Goal: Navigation & Orientation: Find specific page/section

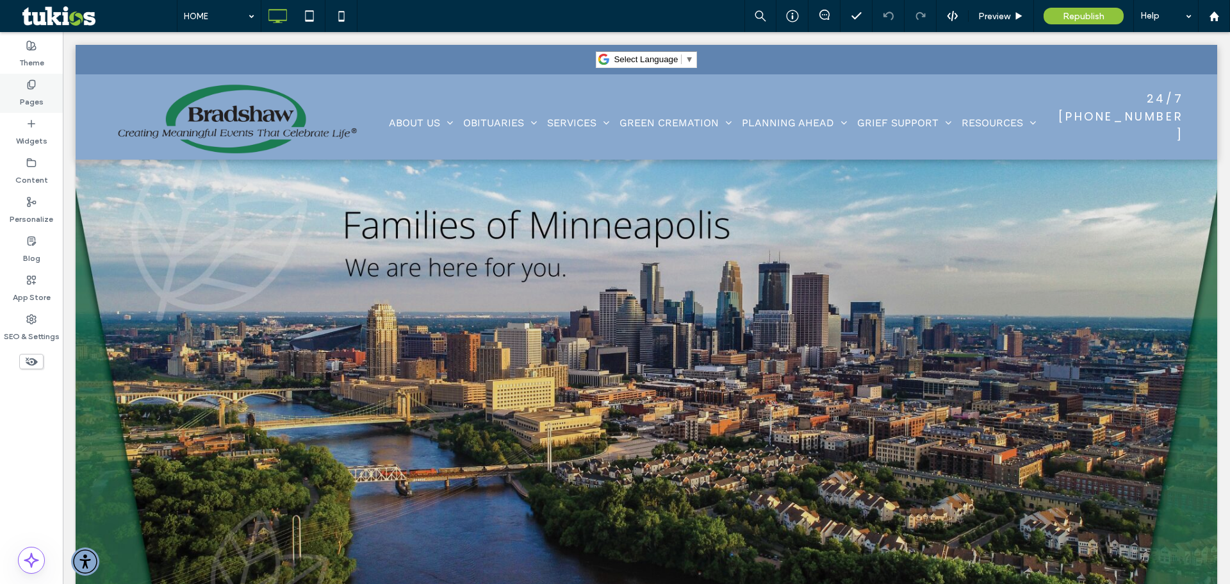
click at [25, 81] on div "Pages" at bounding box center [31, 93] width 63 height 39
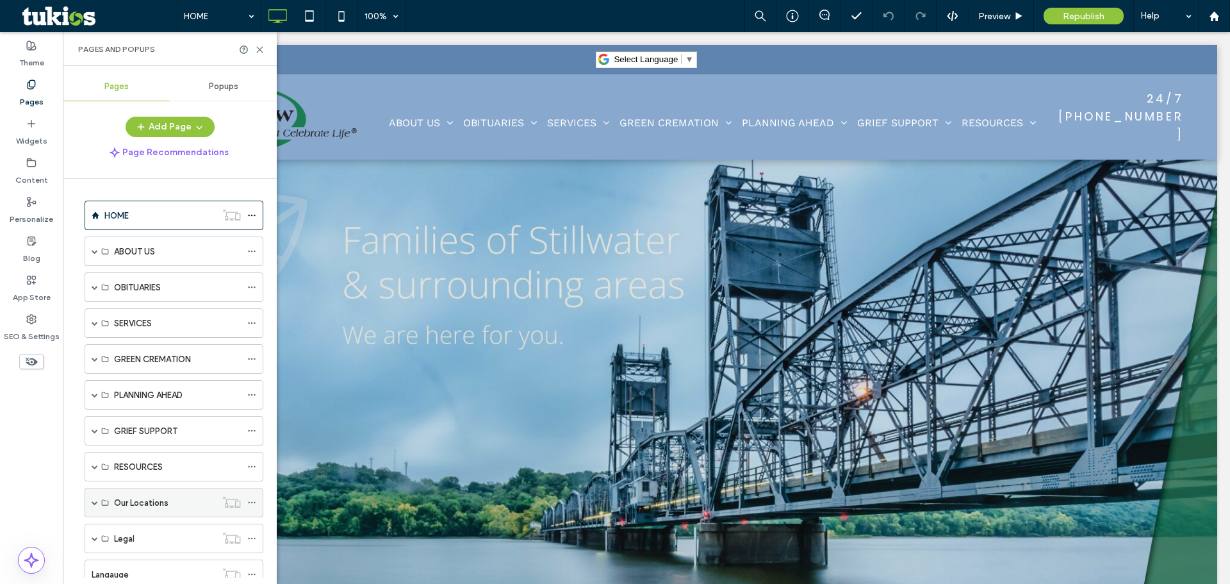
click at [95, 502] on span at bounding box center [95, 502] width 6 height 6
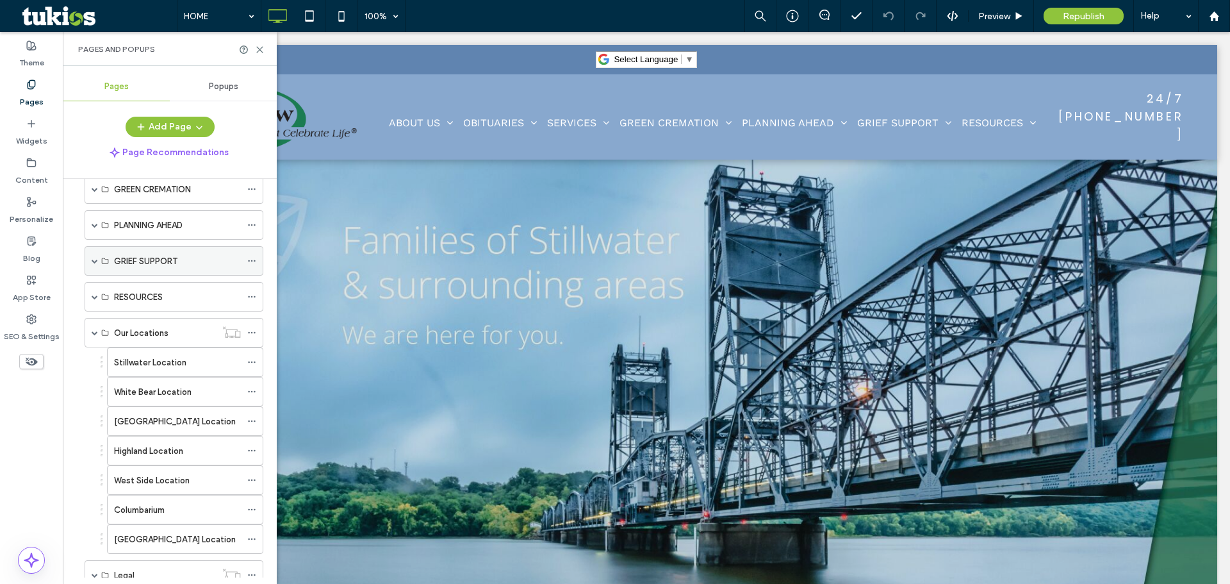
scroll to position [192, 0]
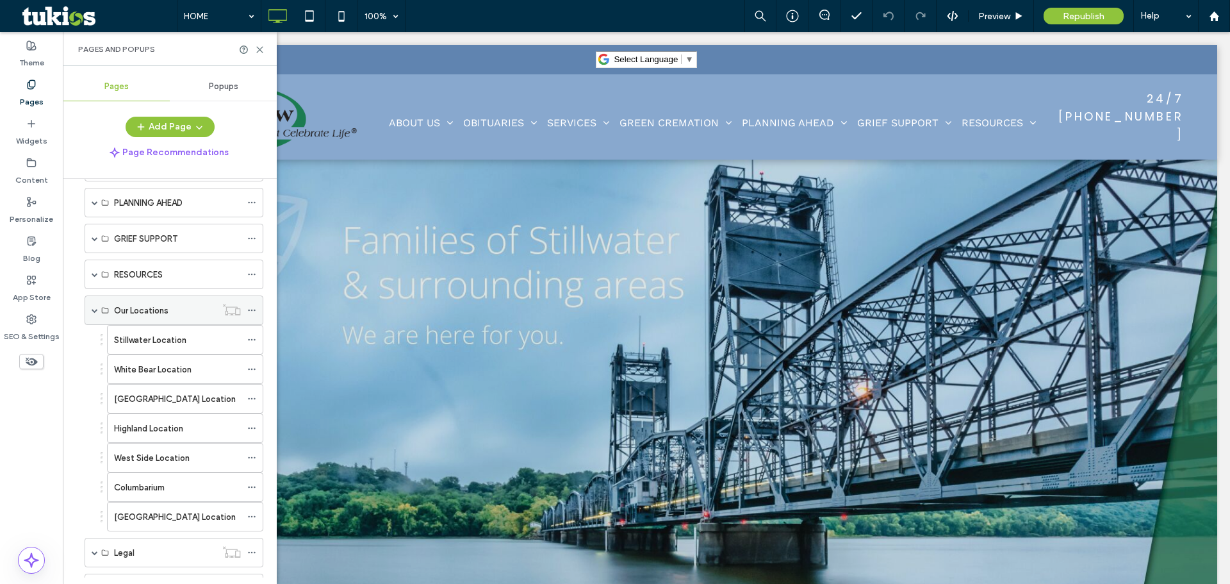
click at [166, 317] on div "Our Locations" at bounding box center [165, 310] width 102 height 28
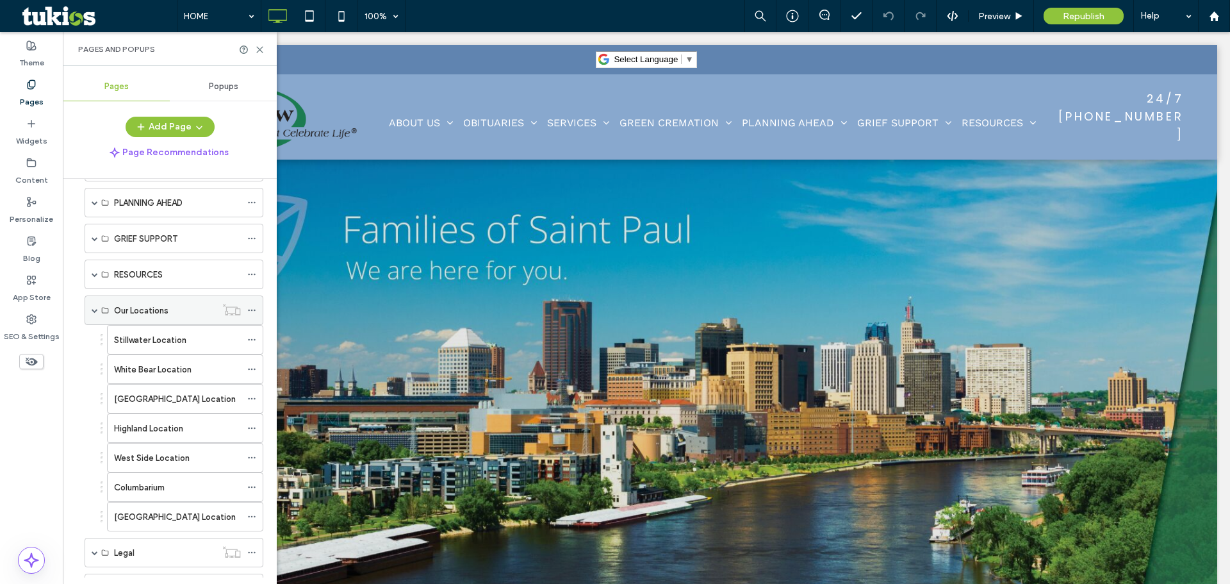
click at [129, 308] on label "Our Locations" at bounding box center [141, 310] width 54 height 22
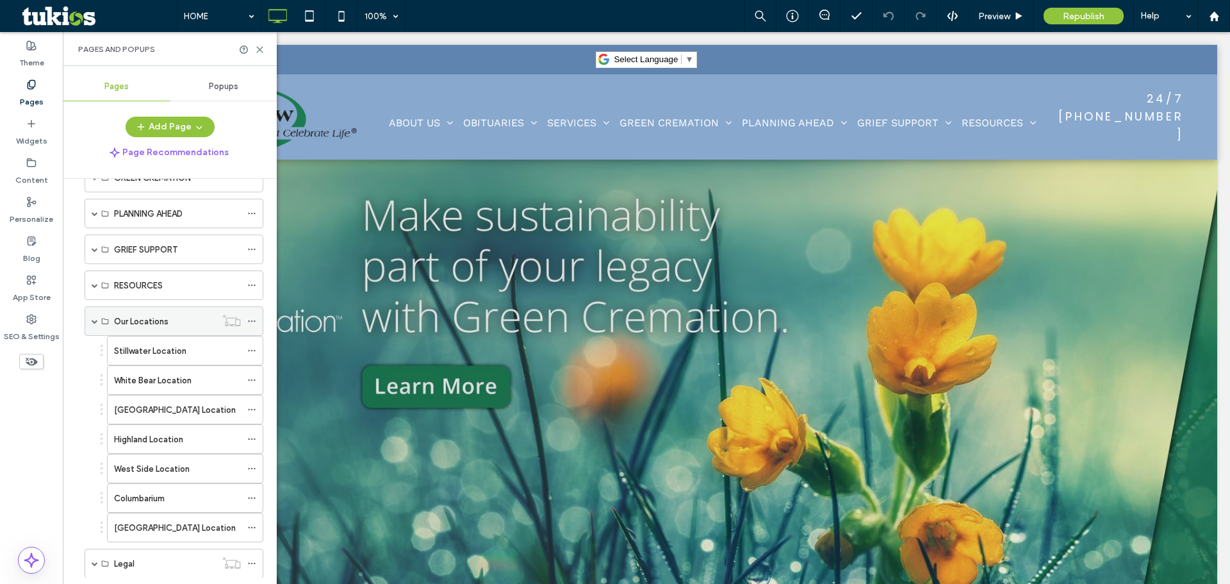
scroll to position [152, 0]
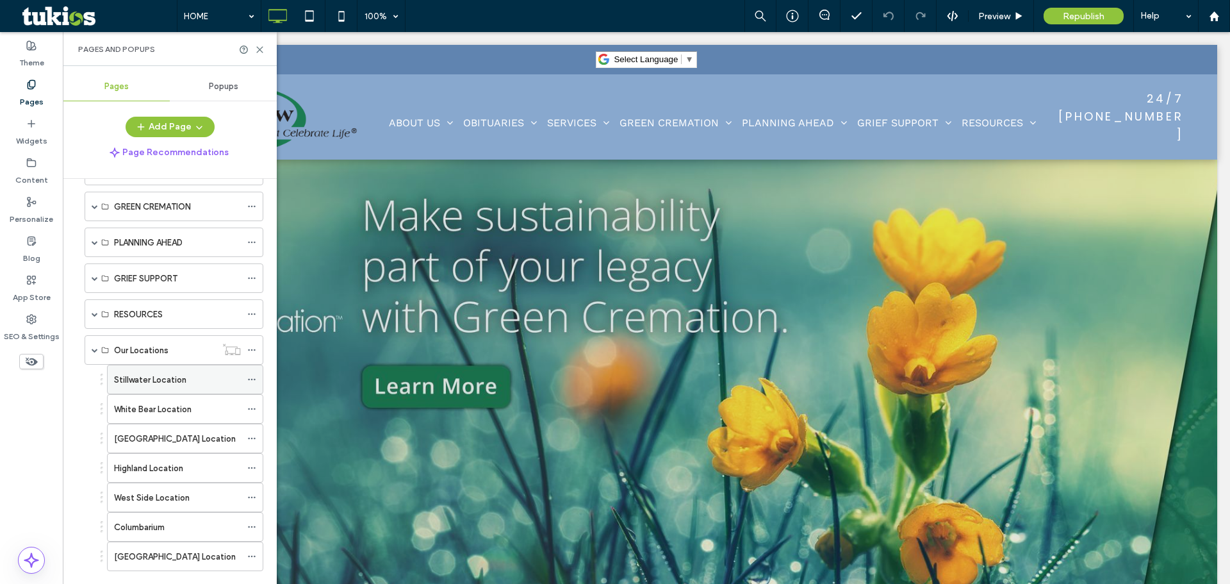
click at [163, 376] on label "Stillwater Location" at bounding box center [150, 379] width 72 height 22
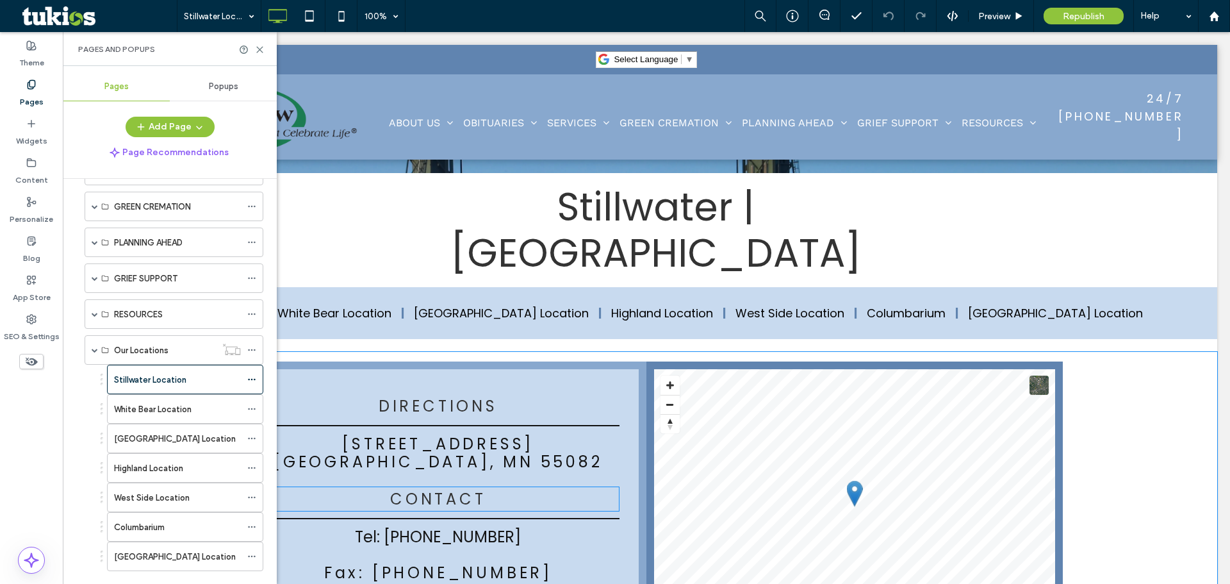
scroll to position [256, 0]
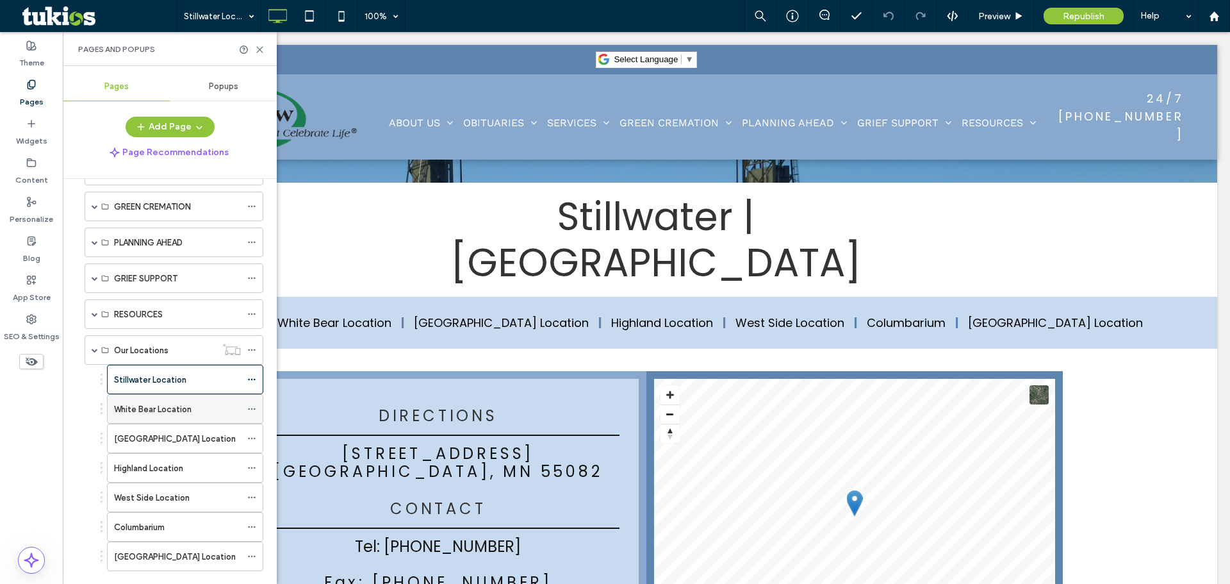
click at [177, 407] on label "White Bear Location" at bounding box center [153, 409] width 78 height 22
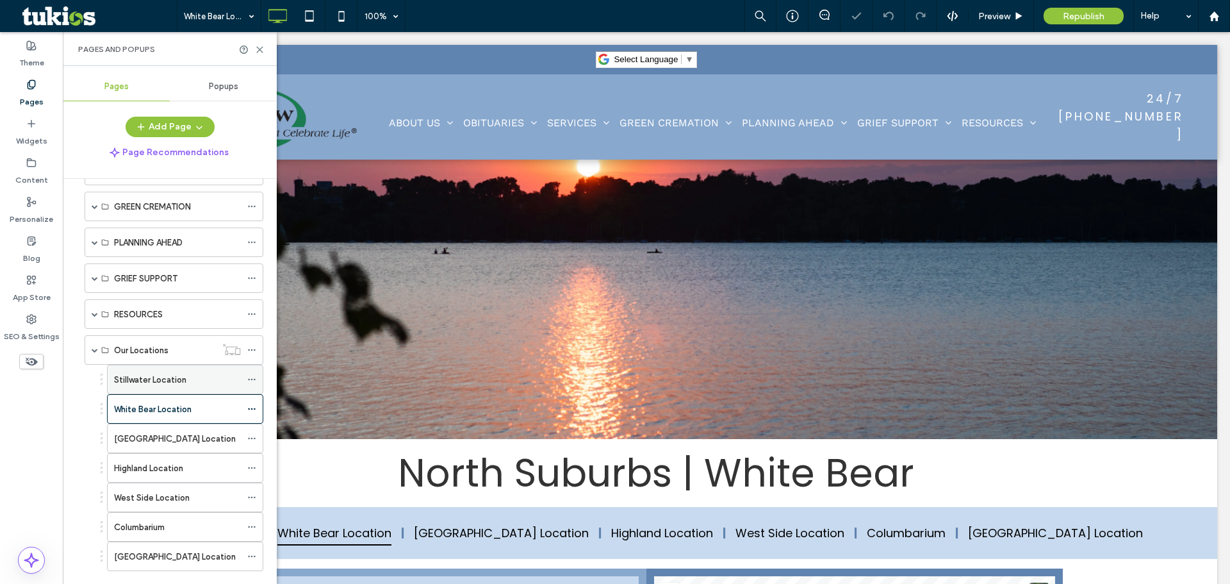
click at [181, 377] on label "Stillwater Location" at bounding box center [150, 379] width 72 height 22
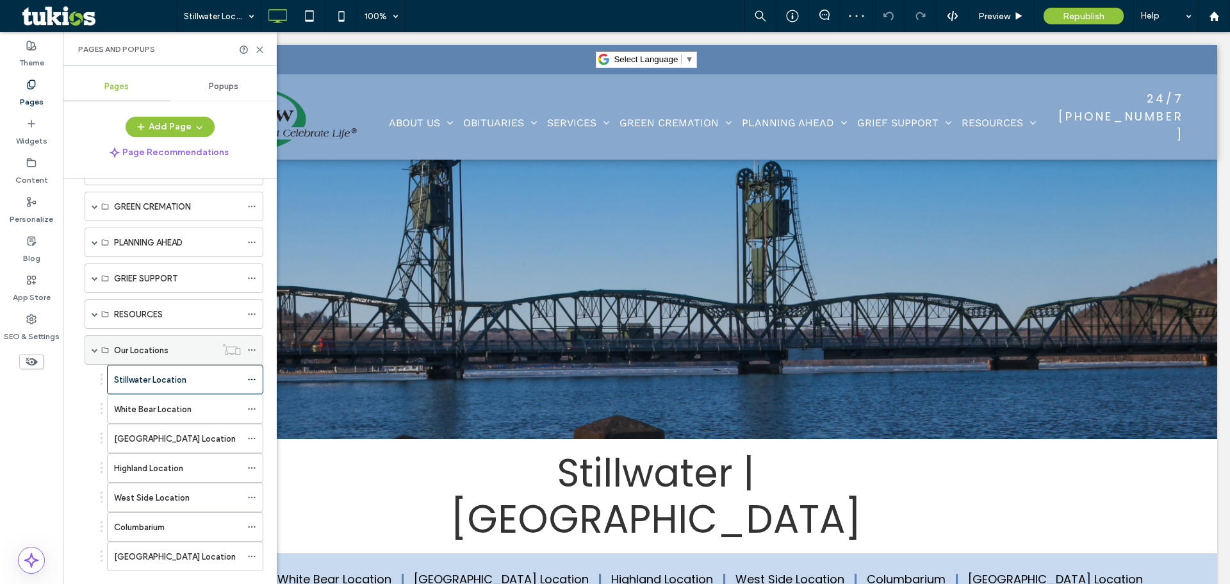
click at [120, 349] on label "Our Locations" at bounding box center [141, 350] width 54 height 22
click at [336, 16] on icon at bounding box center [342, 16] width 26 height 26
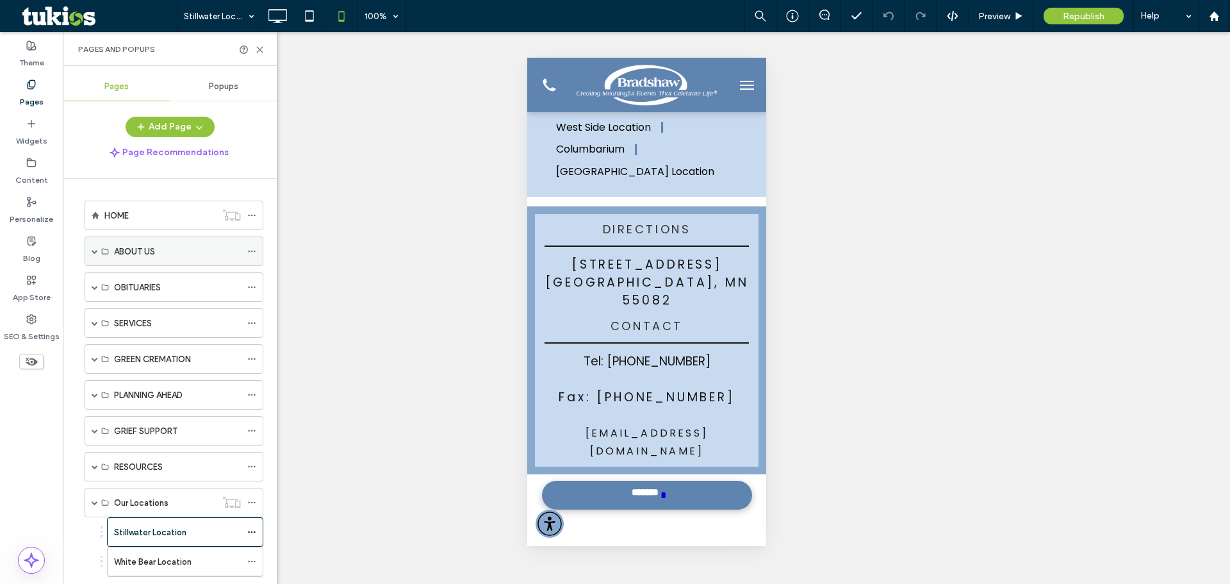
click at [91, 250] on div "ABOUT US" at bounding box center [174, 250] width 179 height 29
click at [94, 250] on span at bounding box center [95, 251] width 6 height 6
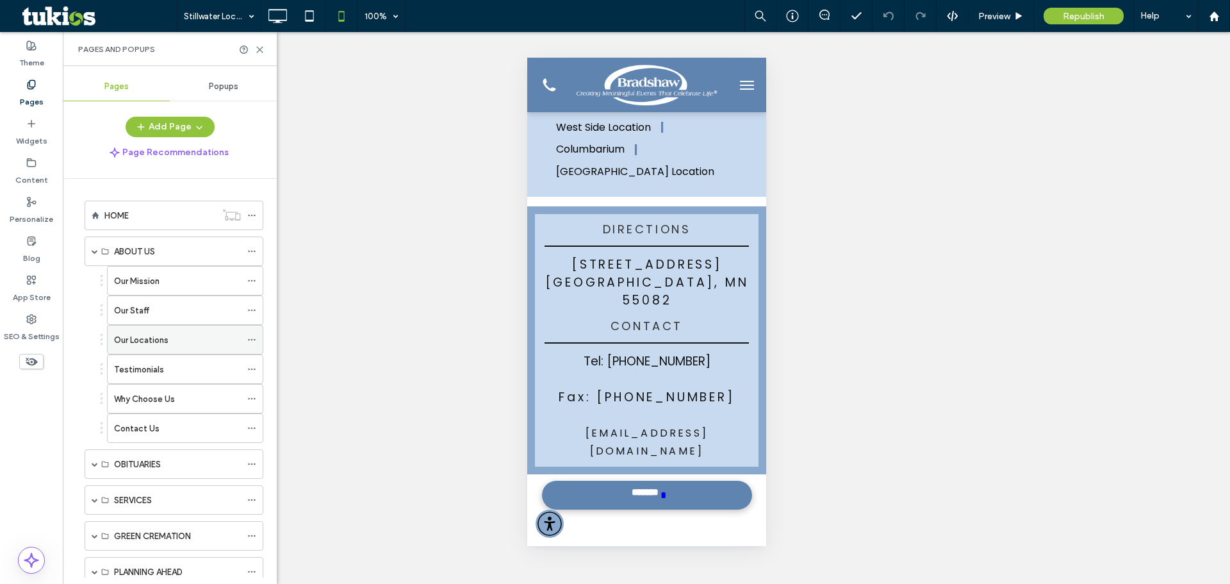
click at [169, 338] on div "Our Locations" at bounding box center [177, 339] width 127 height 13
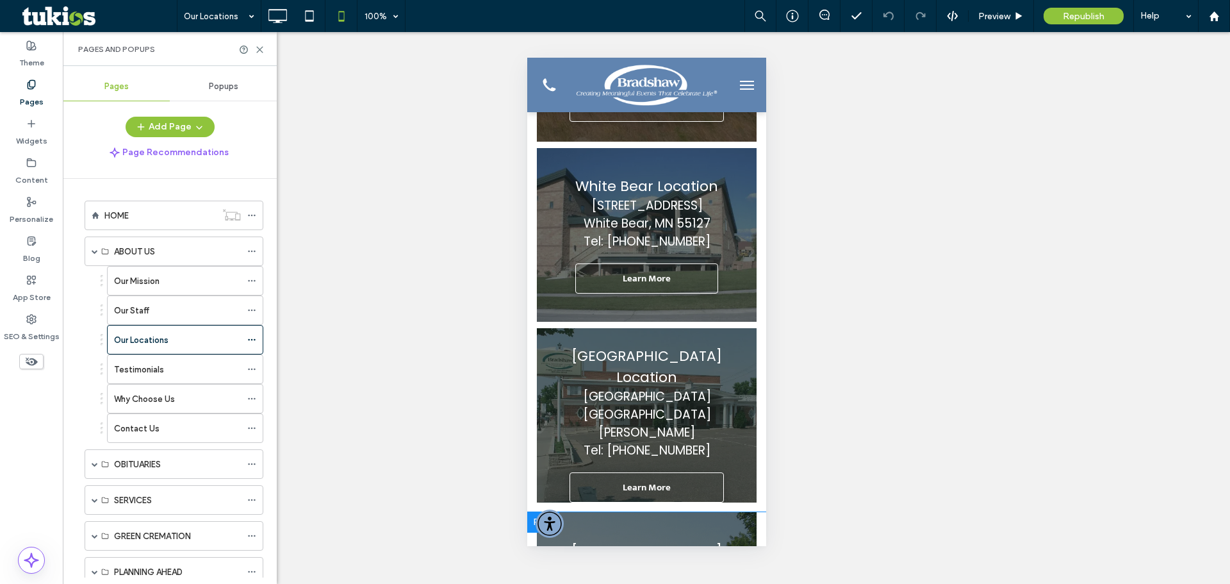
scroll to position [95, 0]
